Goal: Information Seeking & Learning: Understand process/instructions

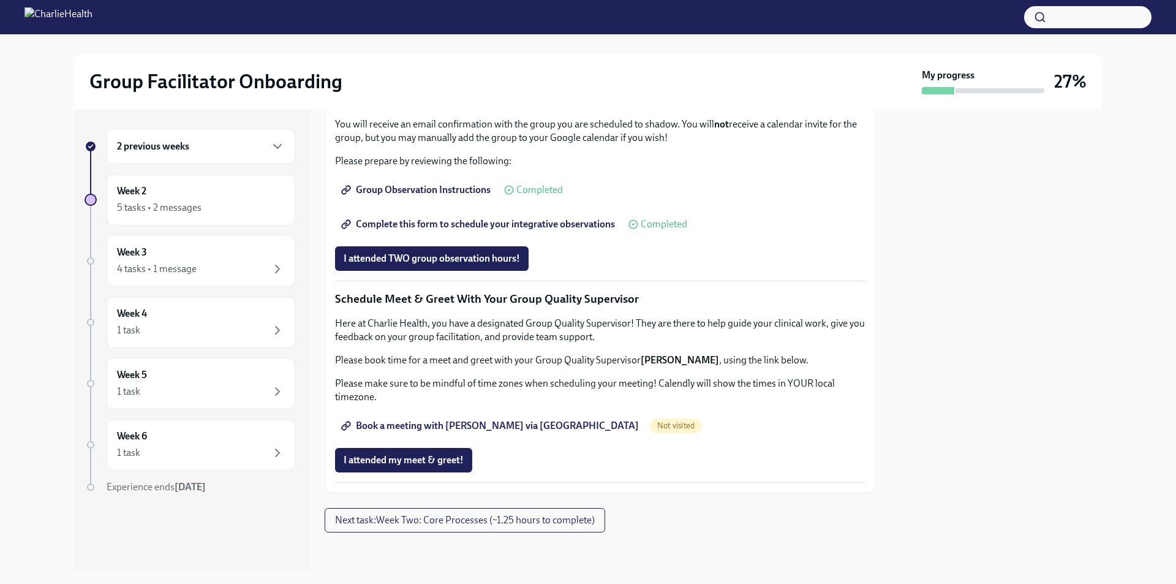
scroll to position [1502, 0]
click at [418, 457] on span "I attended my meet & greet!" at bounding box center [404, 460] width 120 height 12
click at [423, 426] on span "Book a meeting with [PERSON_NAME] via [GEOGRAPHIC_DATA]" at bounding box center [491, 426] width 295 height 12
click at [504, 425] on span "Book a meeting with [PERSON_NAME] via [GEOGRAPHIC_DATA]" at bounding box center [491, 426] width 295 height 12
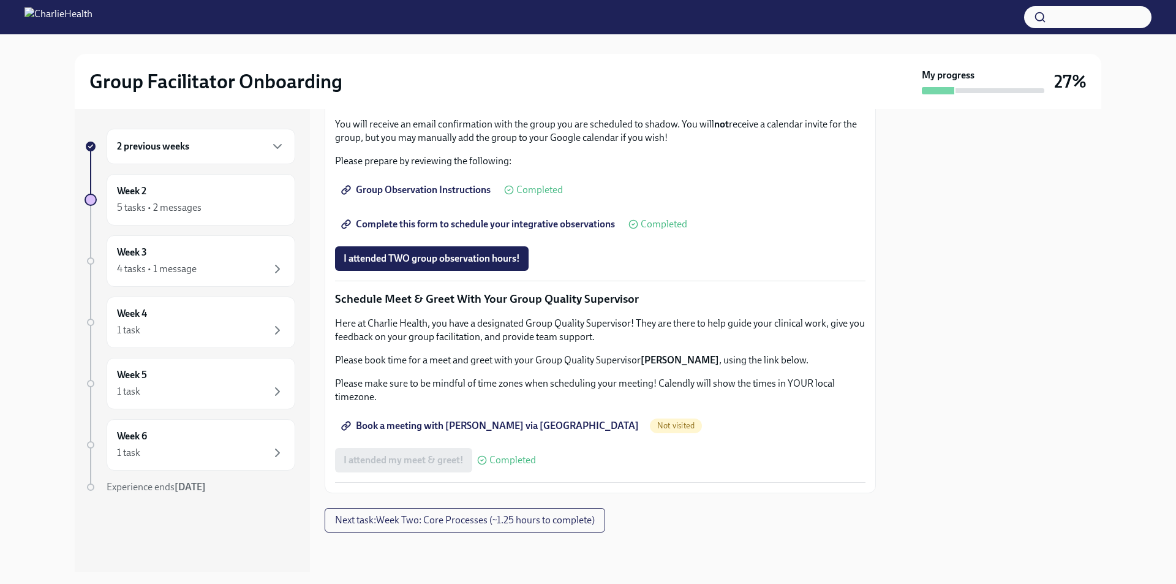
click at [510, 426] on span "Book a meeting with [PERSON_NAME] via [GEOGRAPHIC_DATA]" at bounding box center [491, 426] width 295 height 12
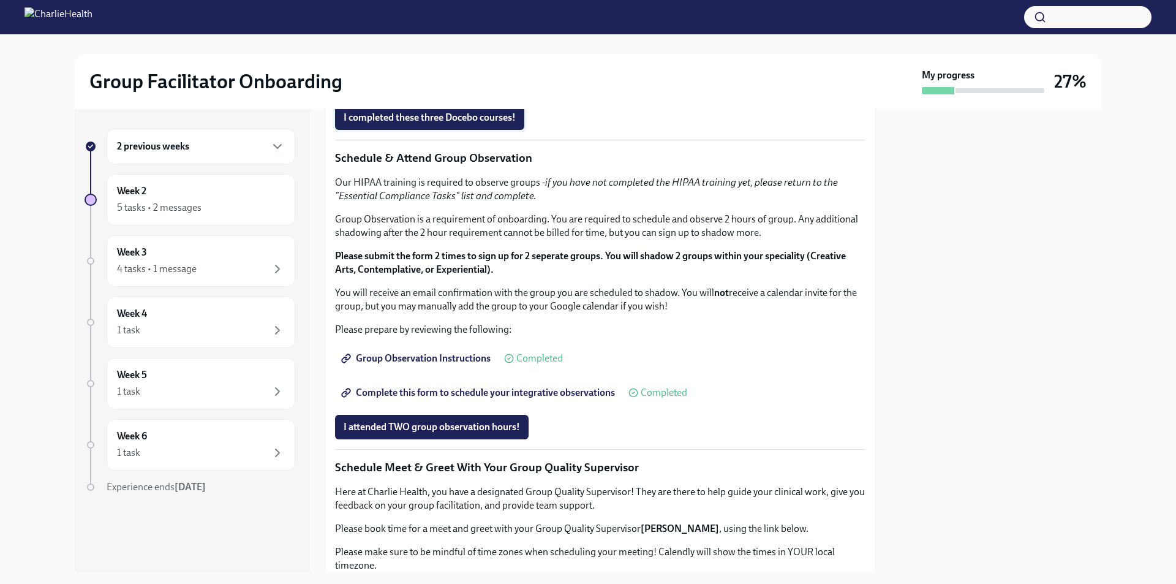
scroll to position [532, 0]
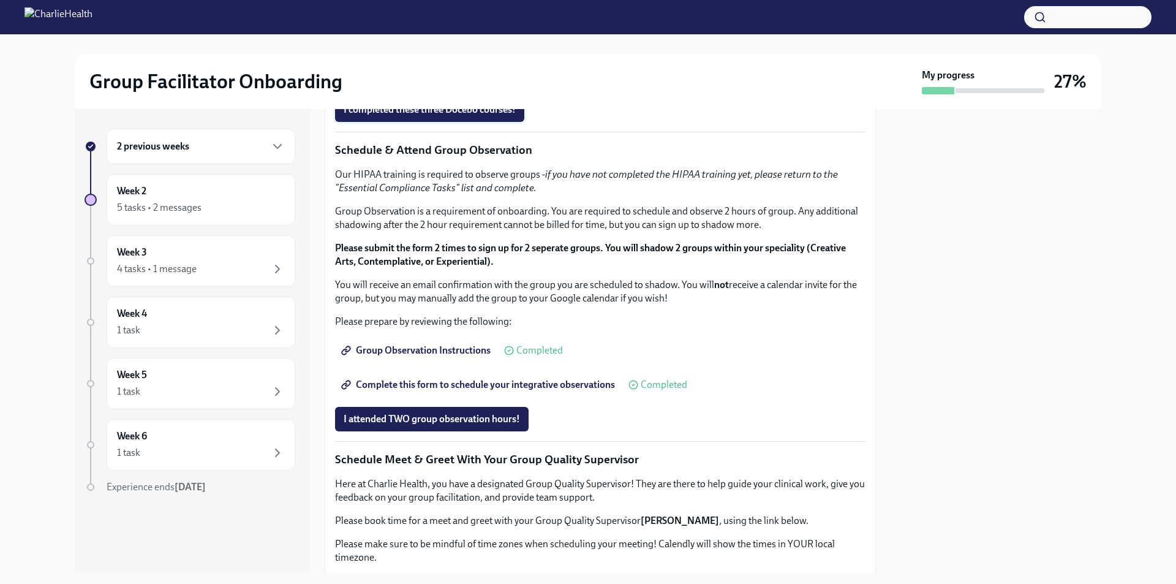
click at [483, 116] on span "I completed these three Docebo courses!" at bounding box center [430, 110] width 172 height 12
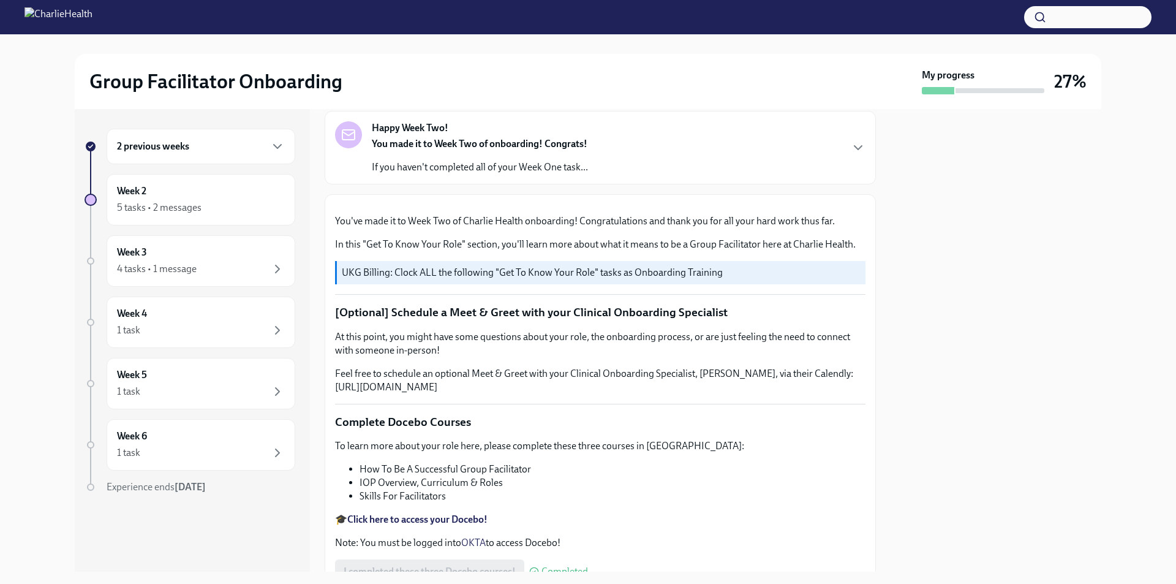
scroll to position [0, 0]
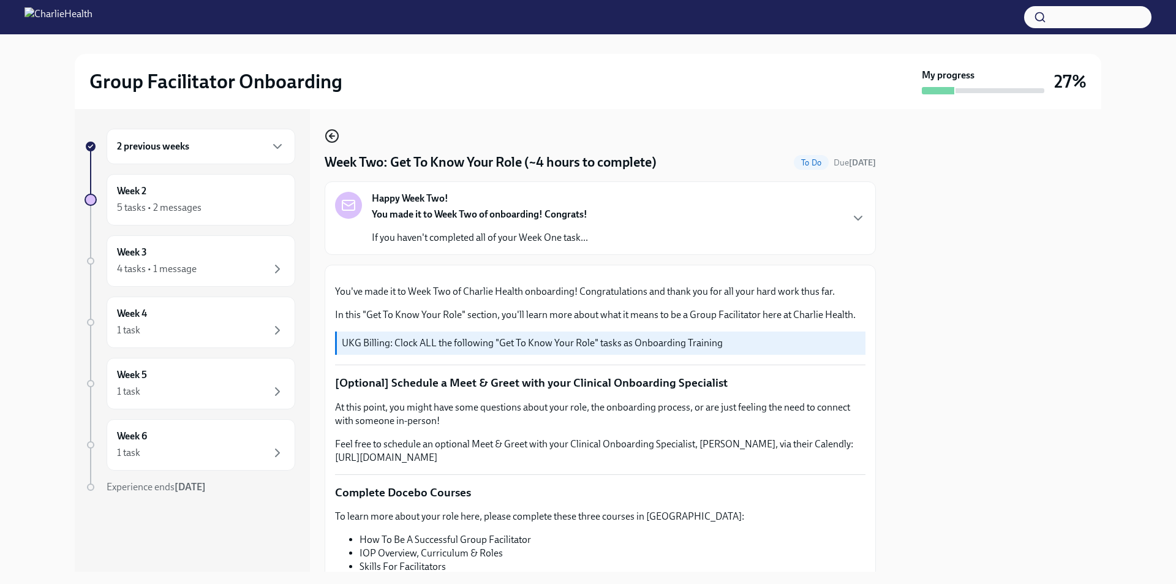
click at [331, 132] on icon "button" at bounding box center [332, 136] width 15 height 15
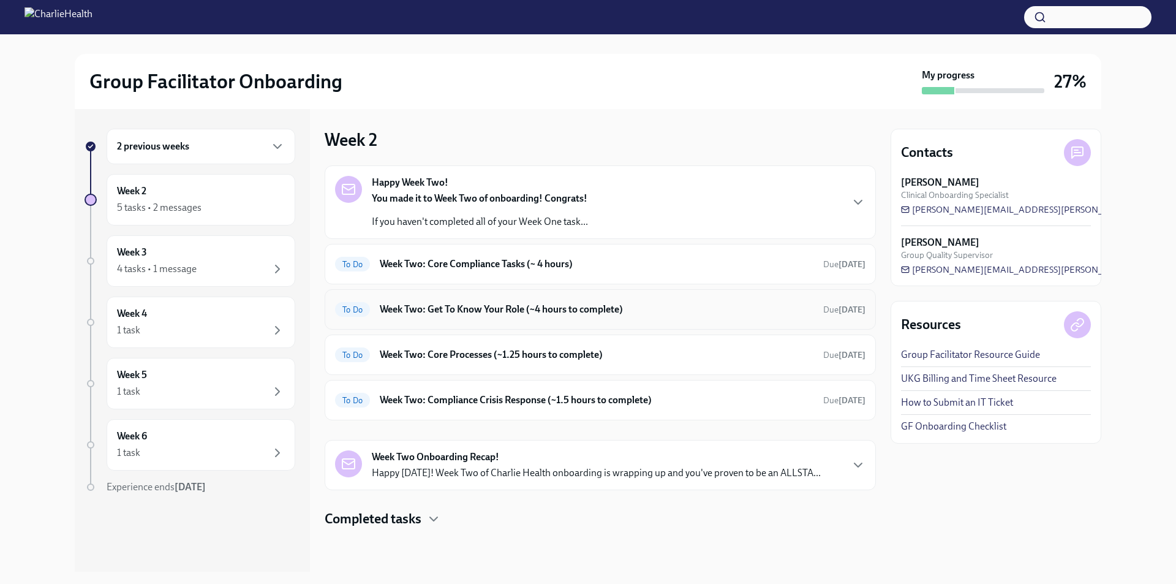
click at [464, 308] on h6 "Week Two: Get To Know Your Role (~4 hours to complete)" at bounding box center [597, 309] width 434 height 13
click at [469, 253] on div "To Do Week Two: Core Compliance Tasks (~ 4 hours) Due [DATE]" at bounding box center [600, 264] width 551 height 40
click at [469, 254] on div "To Do Week Two: Core Compliance Tasks (~ 4 hours) Due [DATE]" at bounding box center [600, 264] width 531 height 20
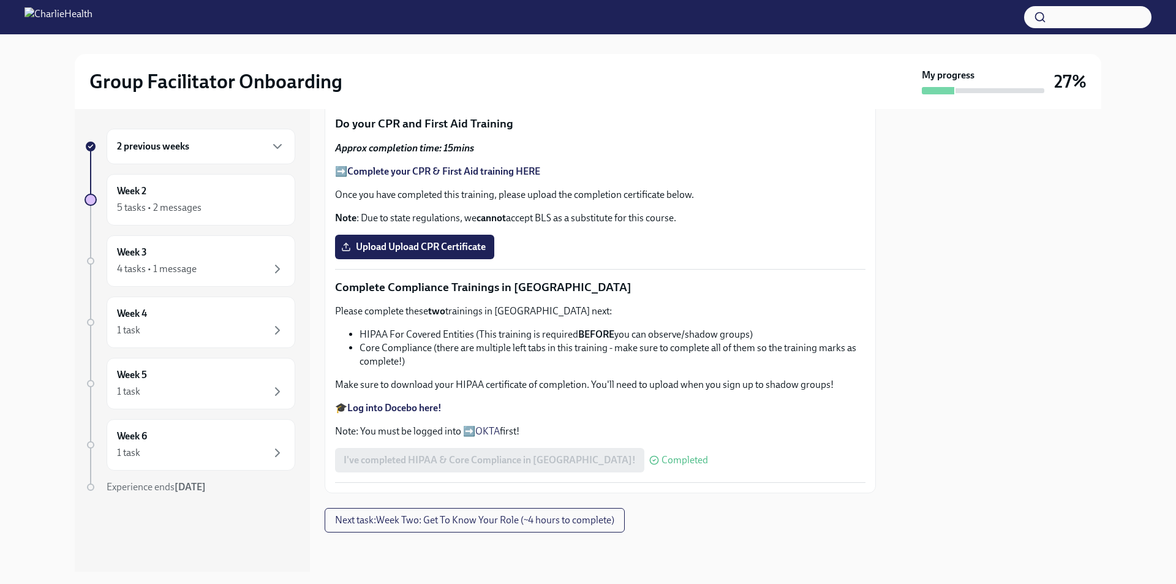
scroll to position [387, 0]
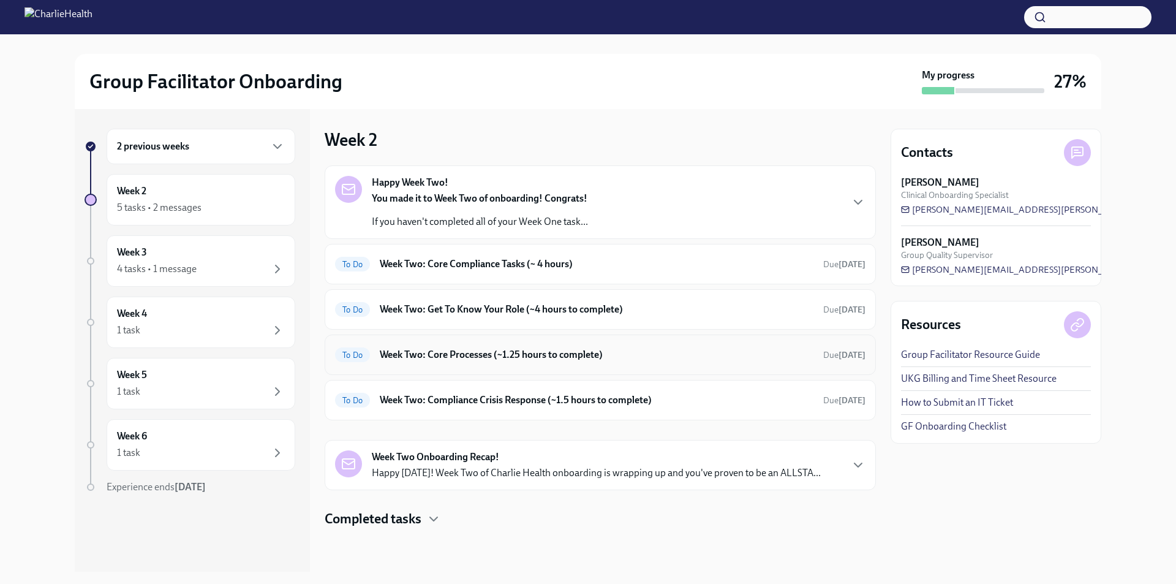
click at [534, 363] on div "To Do Week Two: Core Processes (~1.25 hours to complete) Due [DATE]" at bounding box center [600, 355] width 531 height 20
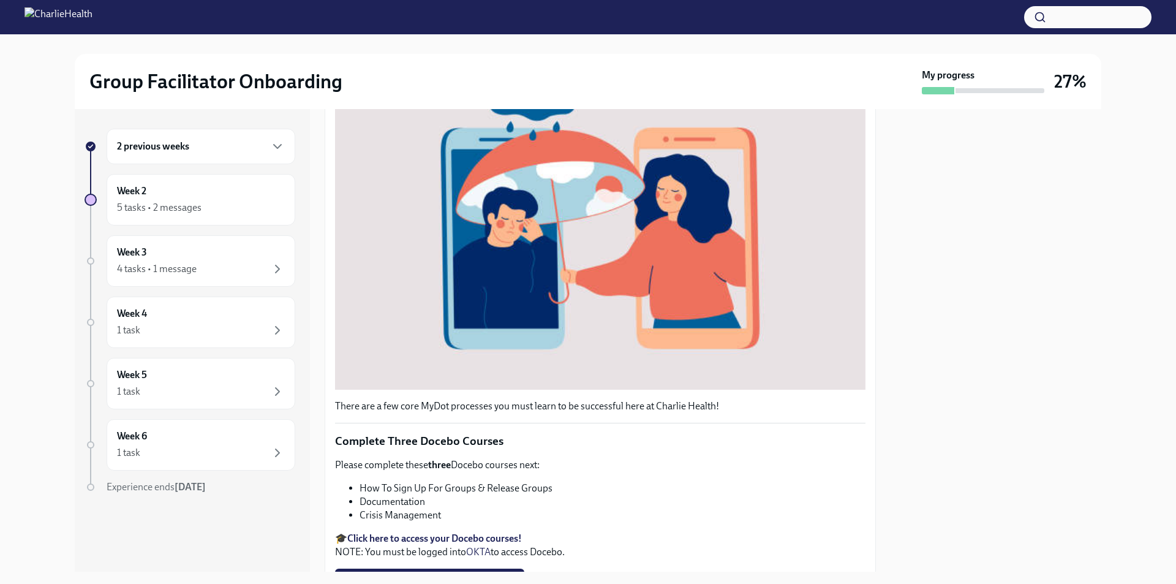
scroll to position [368, 0]
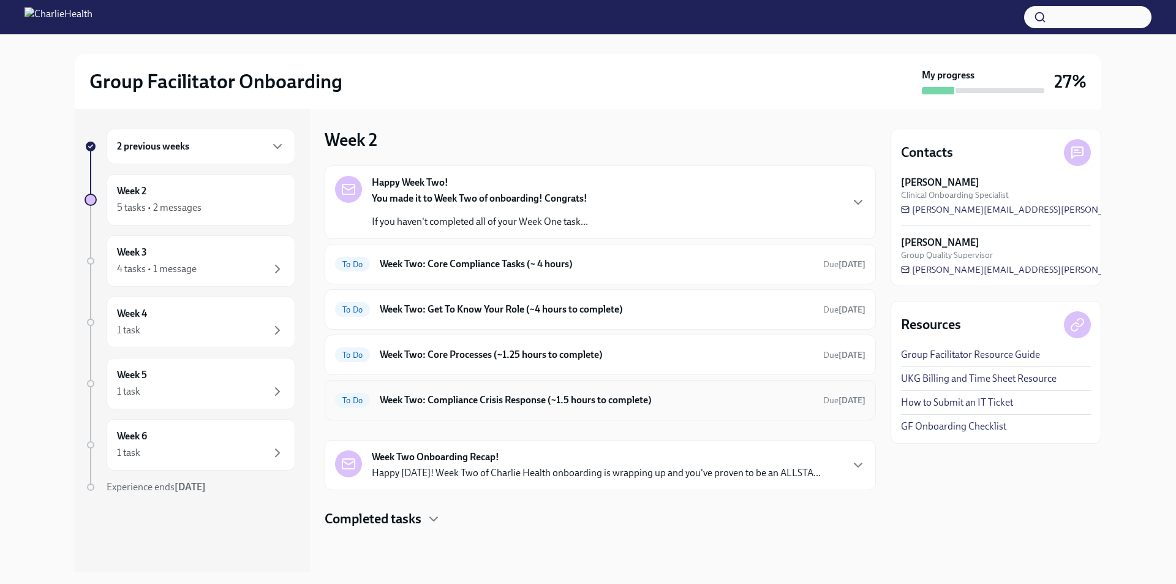
click at [479, 395] on h6 "Week Two: Compliance Crisis Response (~1.5 hours to complete)" at bounding box center [597, 399] width 434 height 13
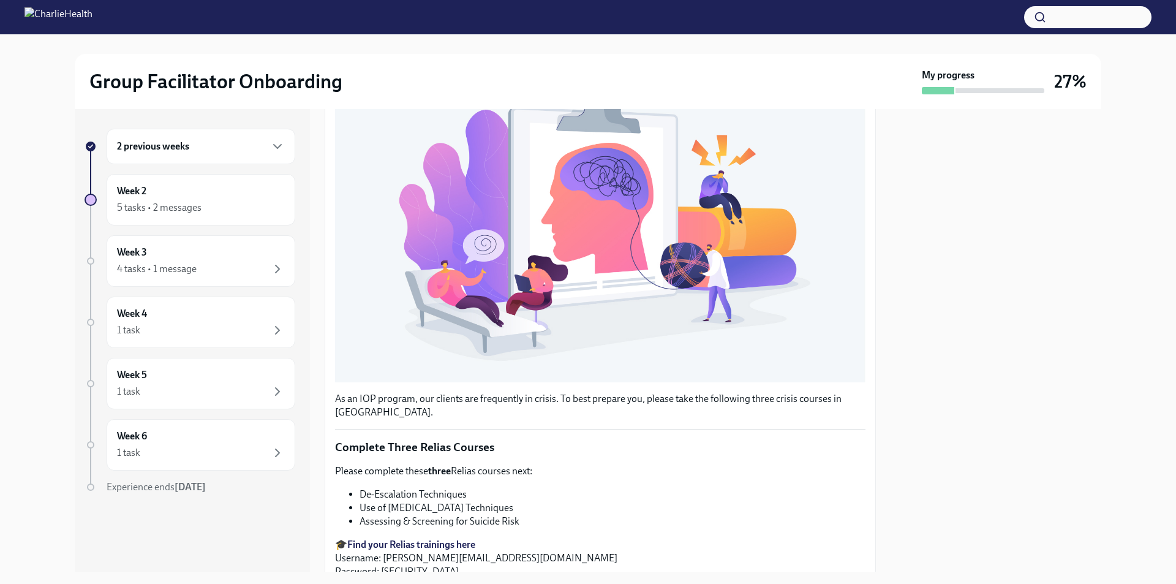
scroll to position [156, 0]
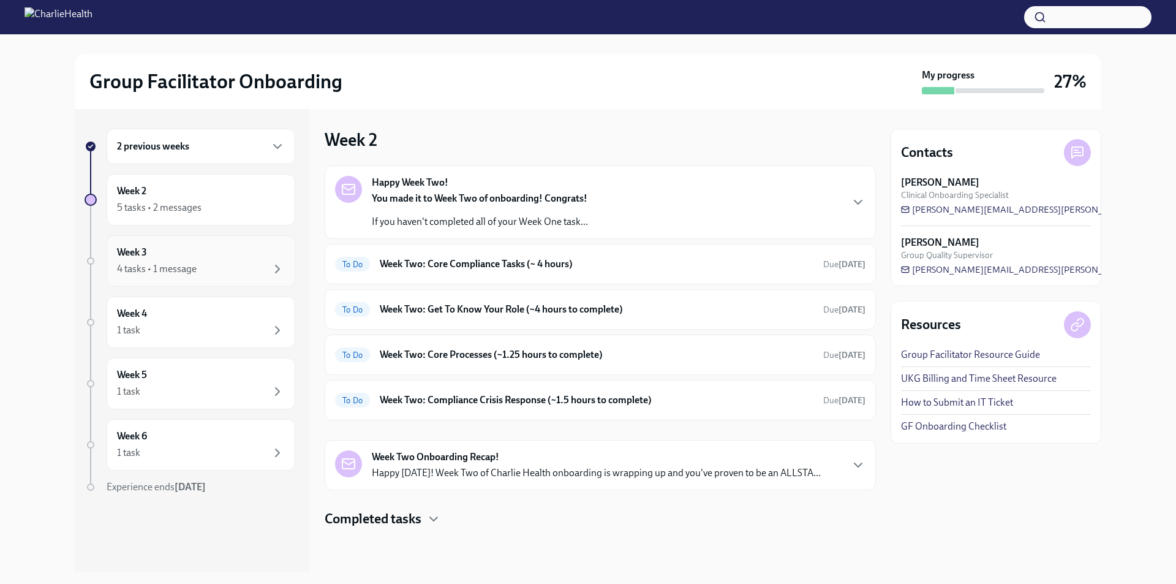
click at [201, 255] on div "Week 3 4 tasks • 1 message" at bounding box center [201, 261] width 168 height 31
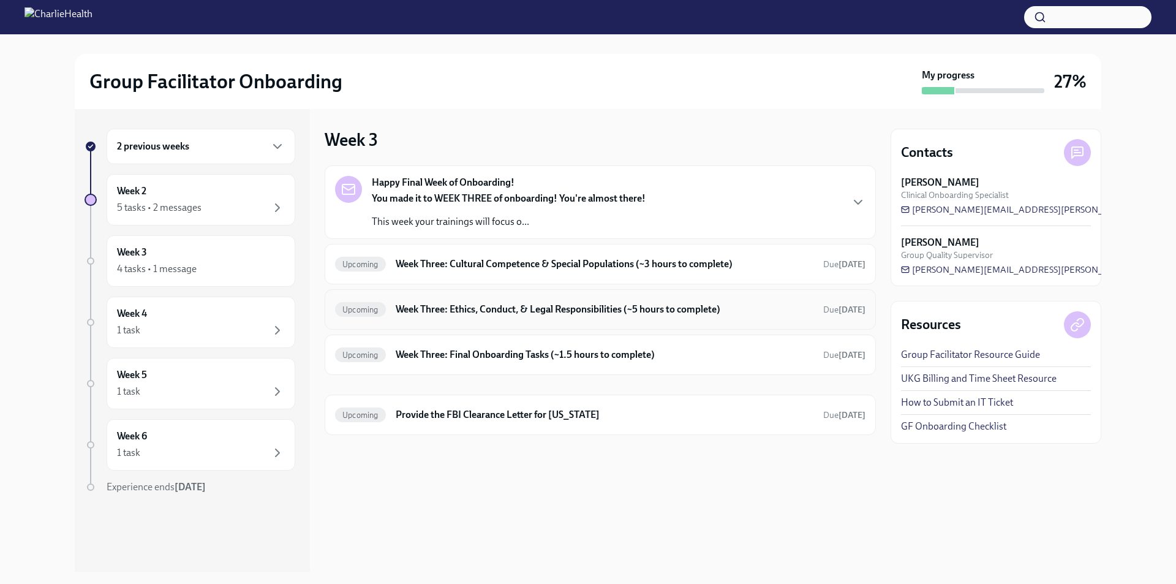
click at [500, 306] on h6 "Week Three: Ethics, Conduct, & Legal Responsibilities (~5 hours to complete)" at bounding box center [605, 309] width 418 height 13
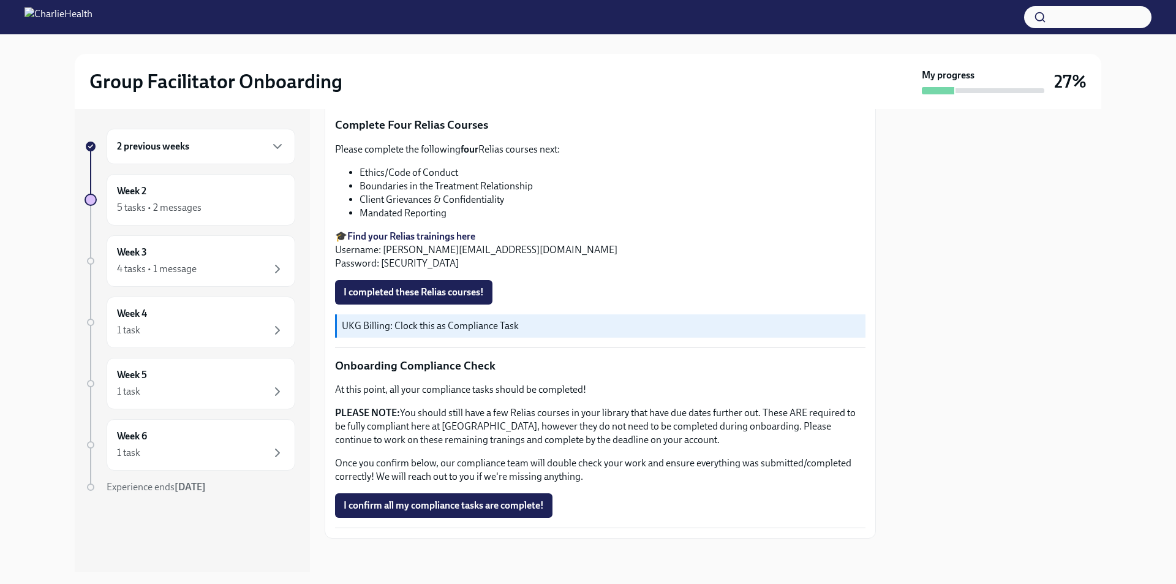
scroll to position [608, 0]
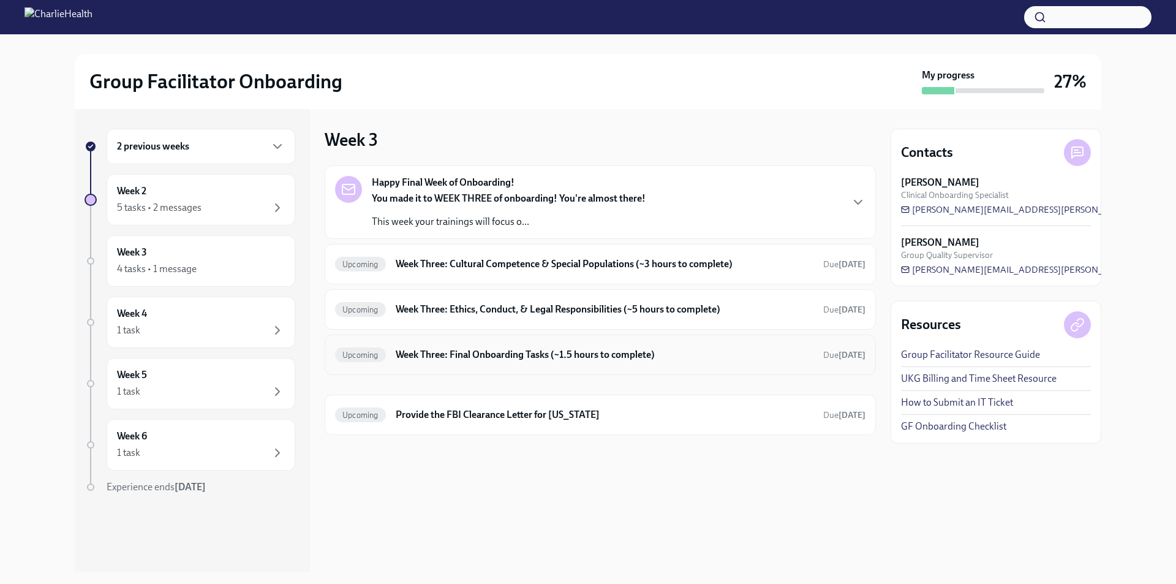
click at [498, 365] on div "Upcoming Week Three: Final Onboarding Tasks (~1.5 hours to complete) Due [DATE]" at bounding box center [600, 355] width 551 height 40
click at [503, 354] on h6 "Week Three: Final Onboarding Tasks (~1.5 hours to complete)" at bounding box center [605, 354] width 418 height 13
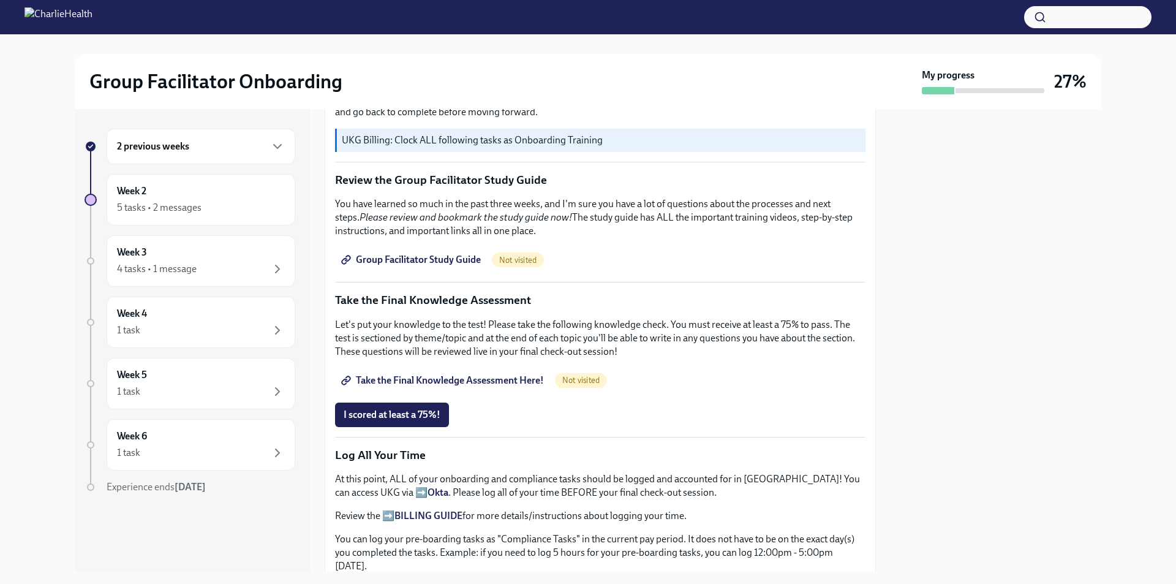
scroll to position [551, 0]
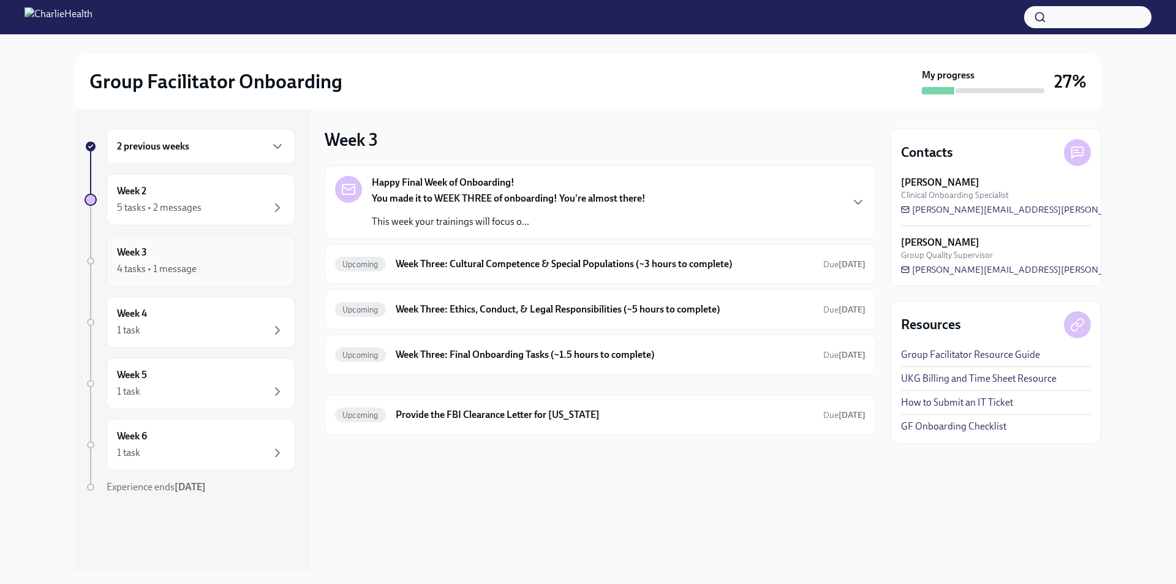
click at [156, 269] on div "4 tasks • 1 message" at bounding box center [157, 268] width 80 height 13
click at [173, 267] on div "4 tasks • 1 message" at bounding box center [157, 268] width 80 height 13
click at [172, 205] on div "5 tasks • 2 messages" at bounding box center [159, 207] width 85 height 13
